Goal: Find specific page/section: Find specific page/section

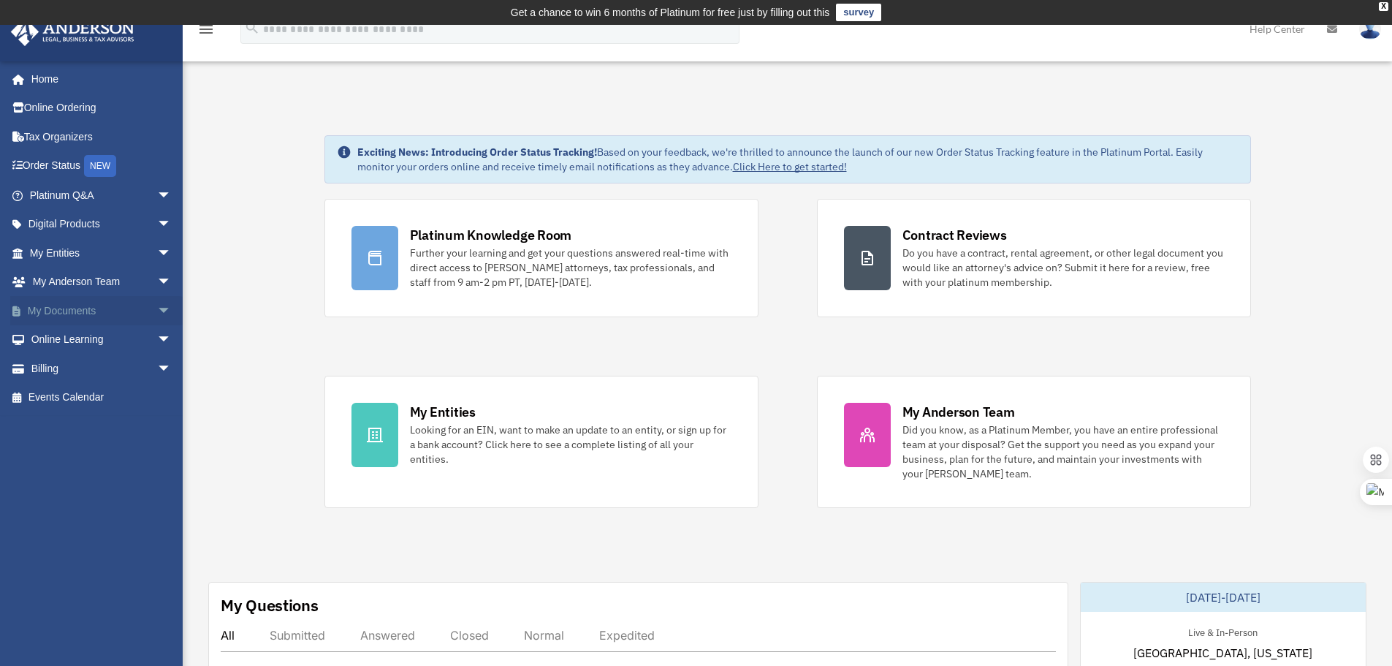
click at [157, 303] on span "arrow_drop_down" at bounding box center [171, 311] width 29 height 30
click at [157, 260] on span "arrow_drop_down" at bounding box center [171, 253] width 29 height 30
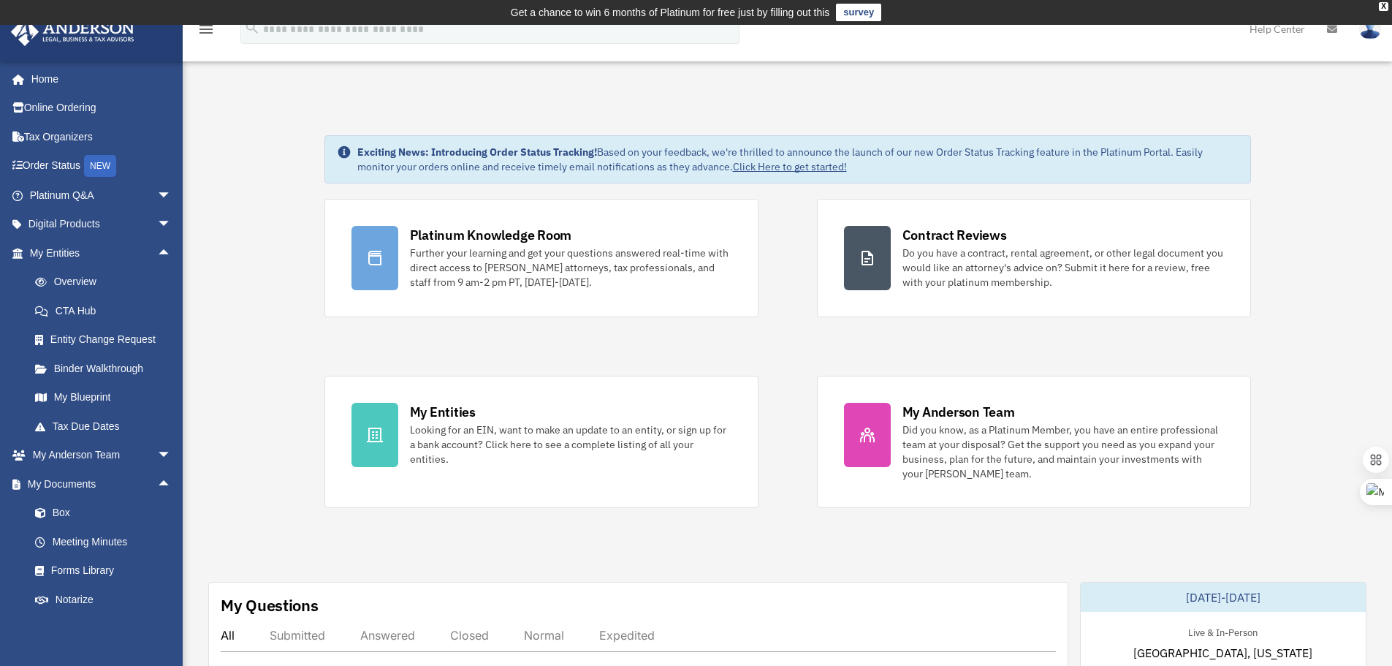
click at [100, 395] on link "My Blueprint" at bounding box center [106, 397] width 173 height 29
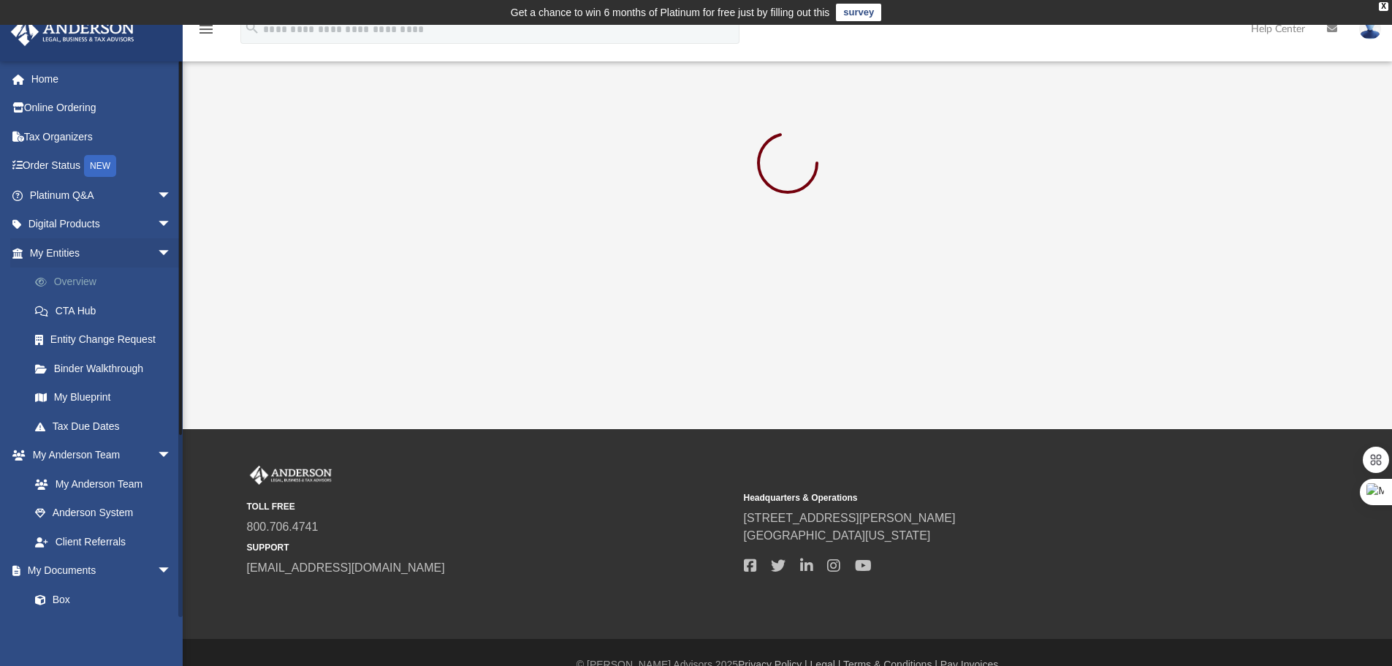
click at [88, 282] on link "Overview" at bounding box center [106, 281] width 173 height 29
click at [86, 308] on link "CTA Hub" at bounding box center [106, 310] width 173 height 29
